Goal: Use online tool/utility: Use online tool/utility

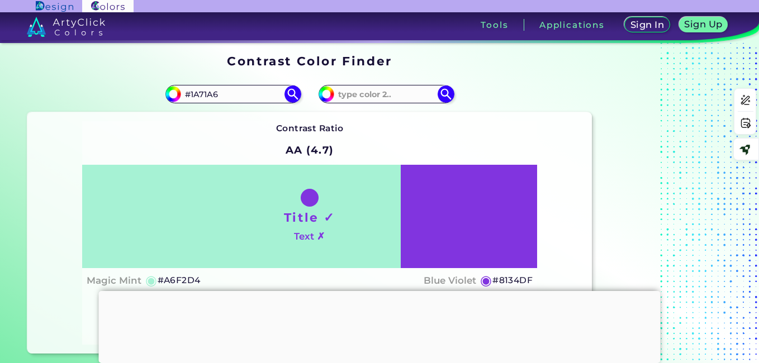
type input "#1A71A6"
type input "#1a71a6"
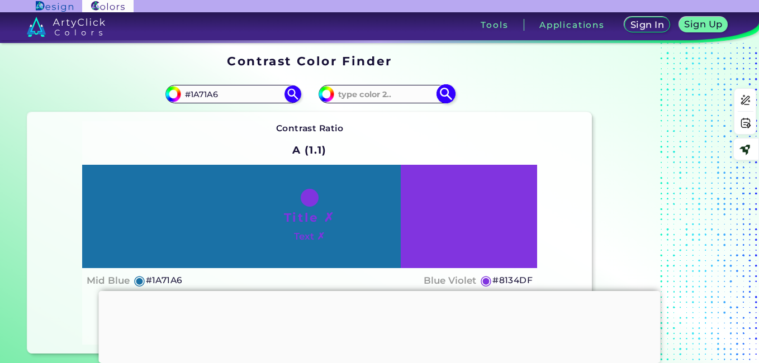
click at [364, 98] on input at bounding box center [386, 94] width 104 height 15
paste input "#1A71A6"
type input "#"
paste input "#E58E59"
type input "#E58E59"
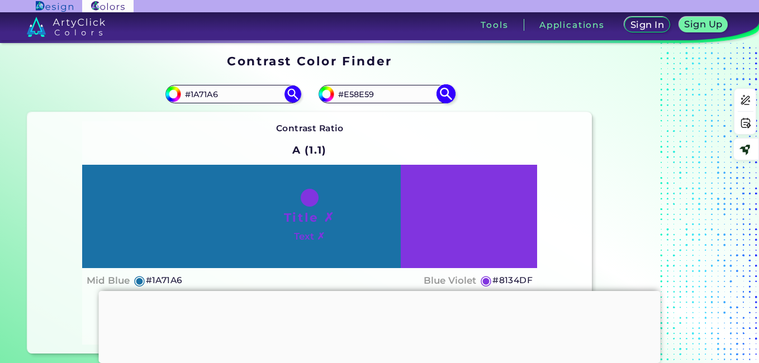
click at [447, 96] on img at bounding box center [446, 94] width 20 height 20
type input "#e58e59"
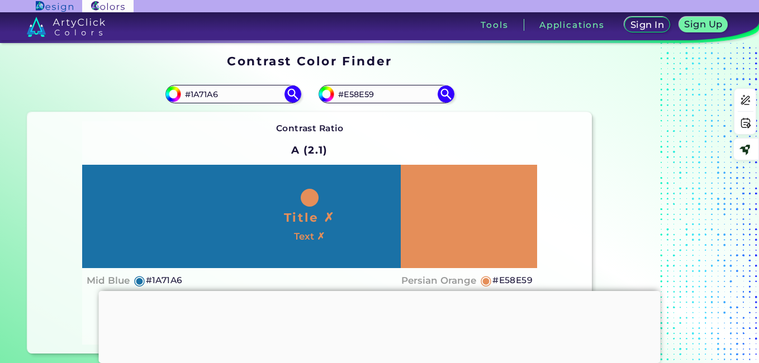
click at [504, 126] on div "Contrast Ratio A (2.1) Title ✗ Text ✗ Mid Blue ◉ #1A71A6 ◉ Reset" at bounding box center [310, 232] width 456 height 223
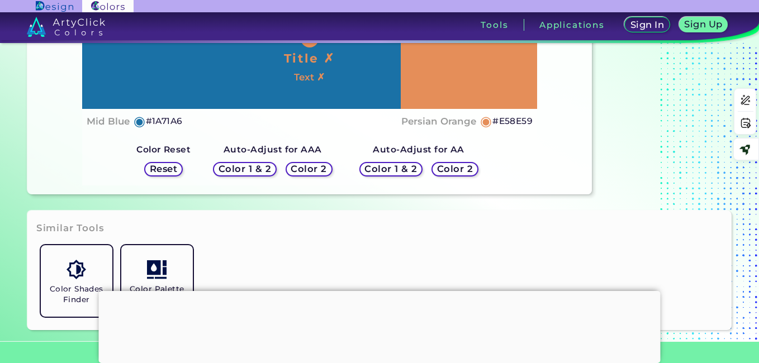
scroll to position [160, 0]
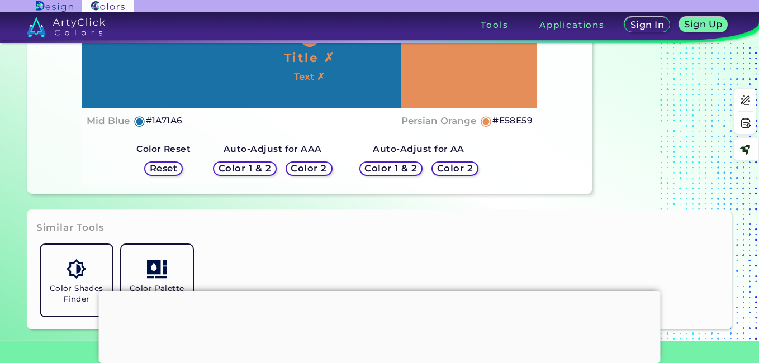
click at [255, 172] on h5 "Color 1 & 2" at bounding box center [245, 169] width 54 height 10
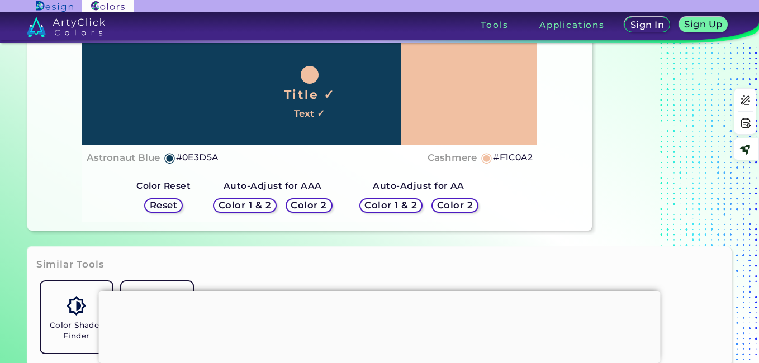
scroll to position [80, 0]
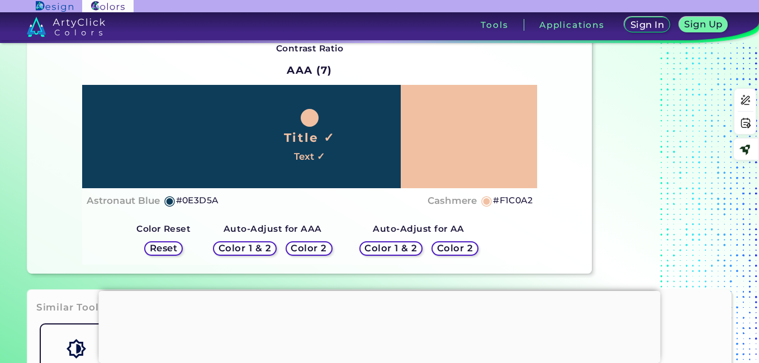
click at [388, 247] on h5 "Color 1 & 2" at bounding box center [391, 248] width 53 height 9
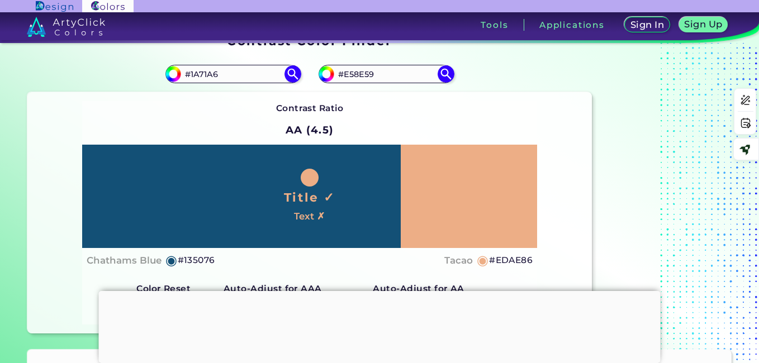
scroll to position [11, 0]
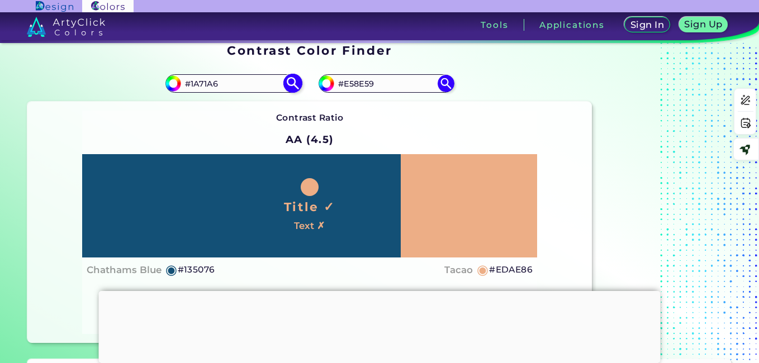
click at [252, 87] on input "#1A71A6" at bounding box center [233, 83] width 104 height 15
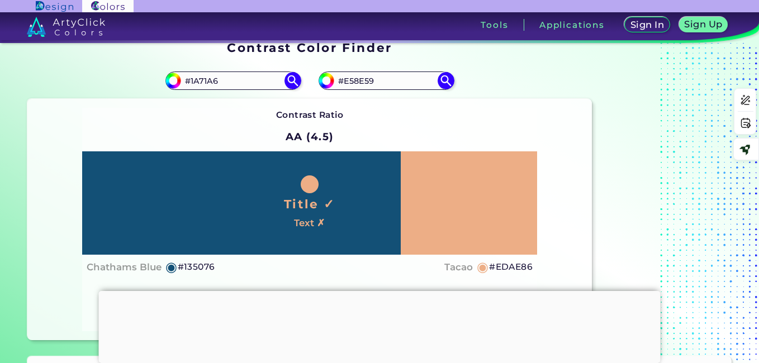
scroll to position [5, 0]
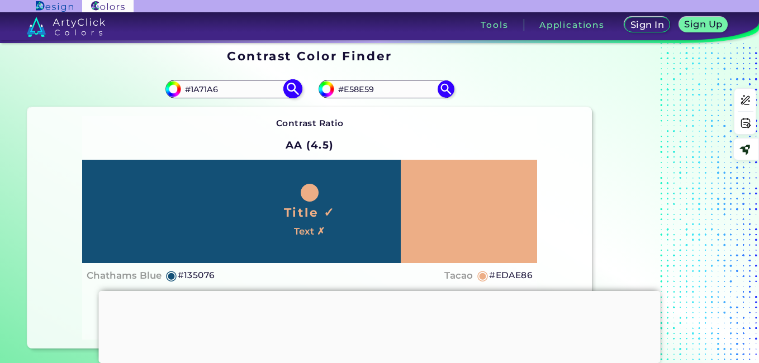
click at [292, 85] on img at bounding box center [293, 89] width 20 height 20
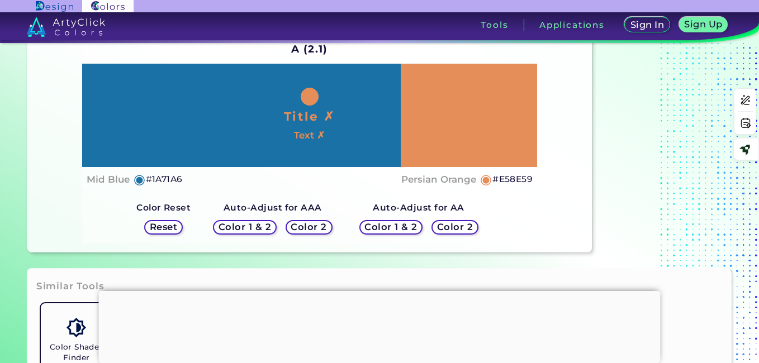
scroll to position [112, 0]
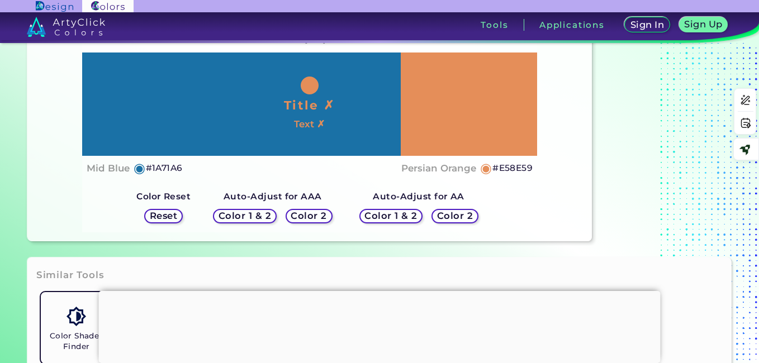
click at [449, 215] on h5 "Color 2" at bounding box center [455, 215] width 36 height 9
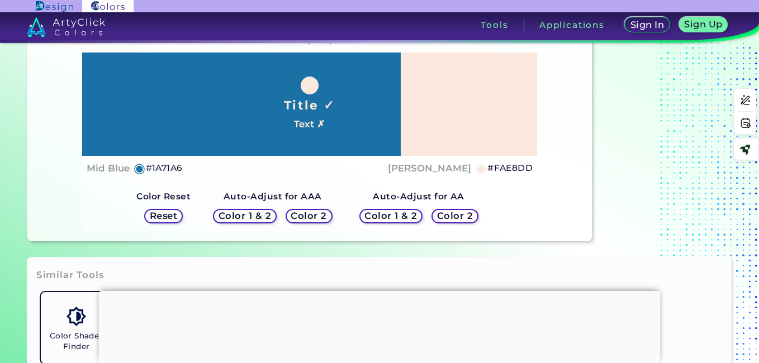
click at [313, 217] on h5 "Color 2" at bounding box center [309, 215] width 36 height 9
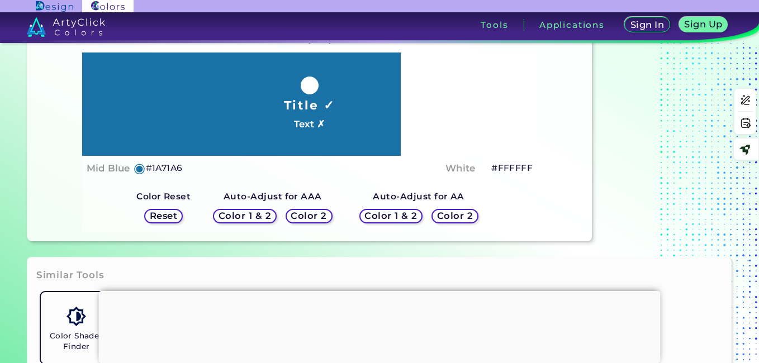
click at [164, 215] on h5 "Reset" at bounding box center [163, 215] width 27 height 9
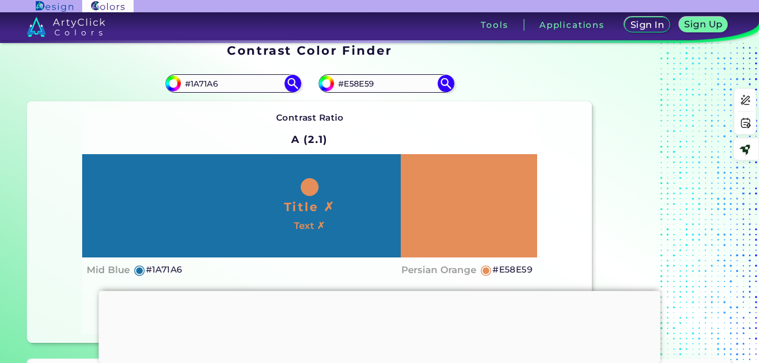
scroll to position [0, 0]
